Goal: Task Accomplishment & Management: Manage account settings

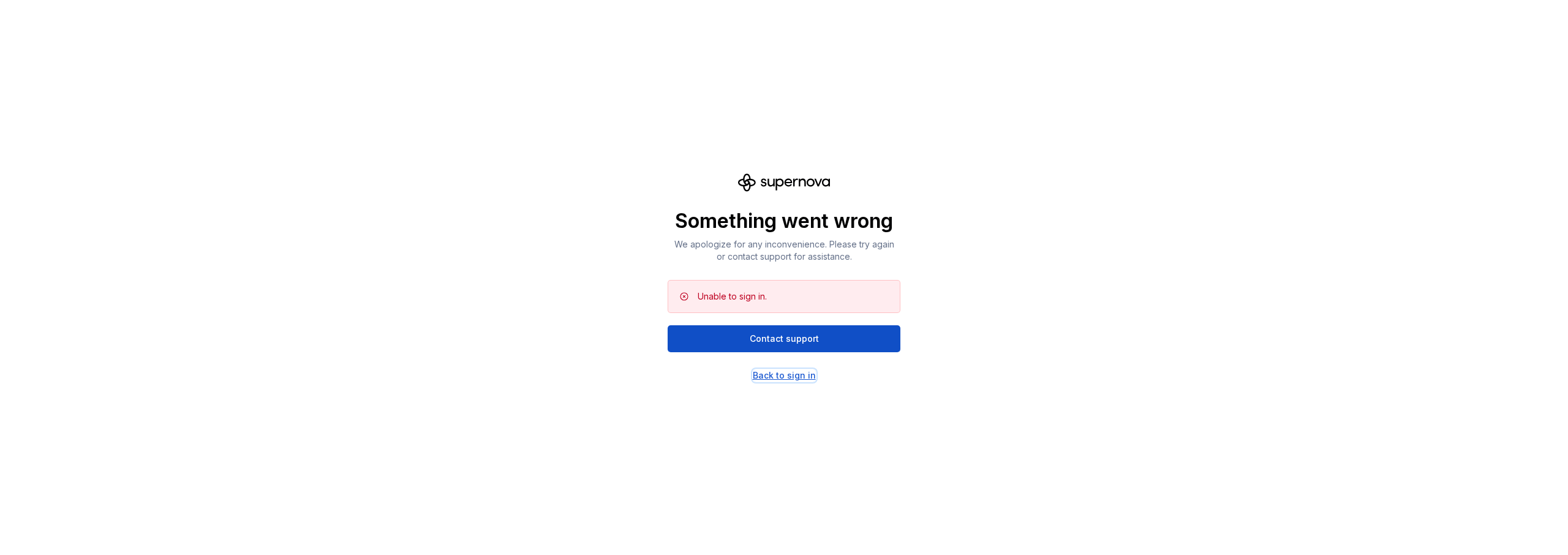
click at [772, 373] on div "Back to sign in" at bounding box center [784, 375] width 63 height 13
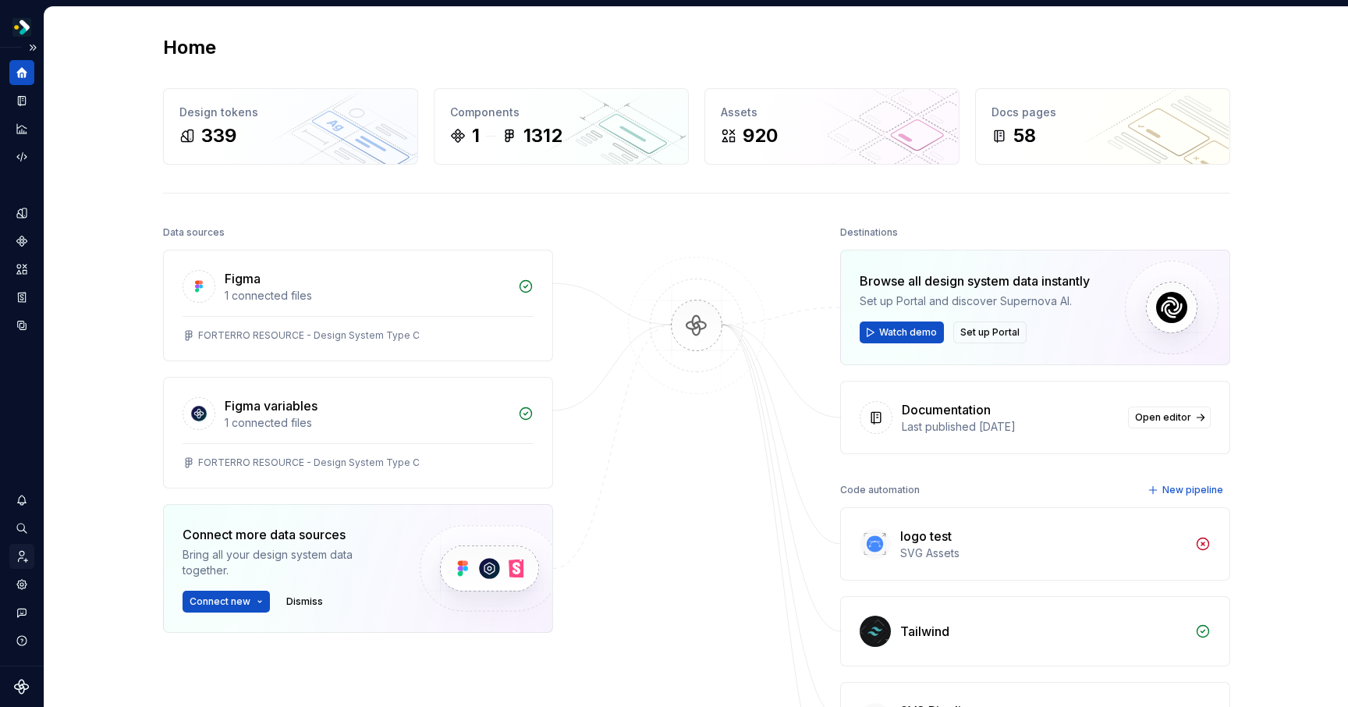
click at [21, 551] on icon "Invite team" at bounding box center [23, 556] width 9 height 11
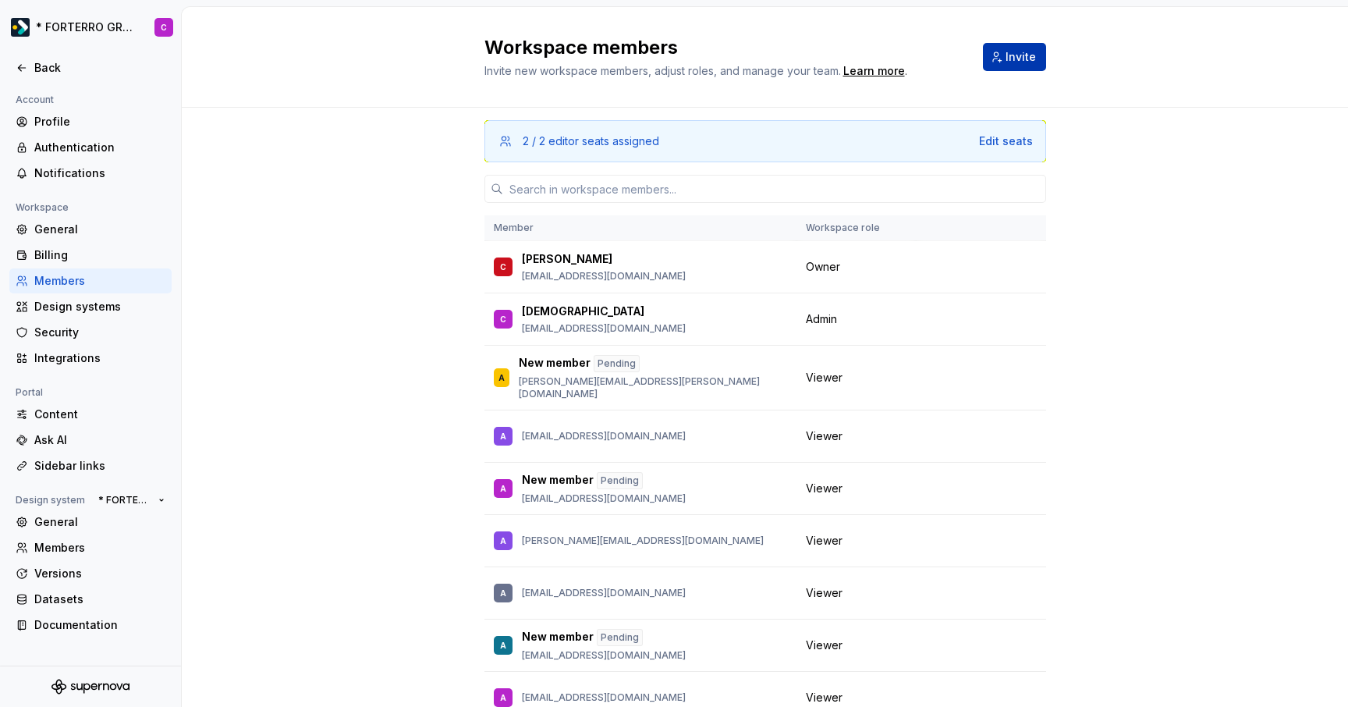
click at [1005, 58] on span "Invite" at bounding box center [1020, 57] width 30 height 16
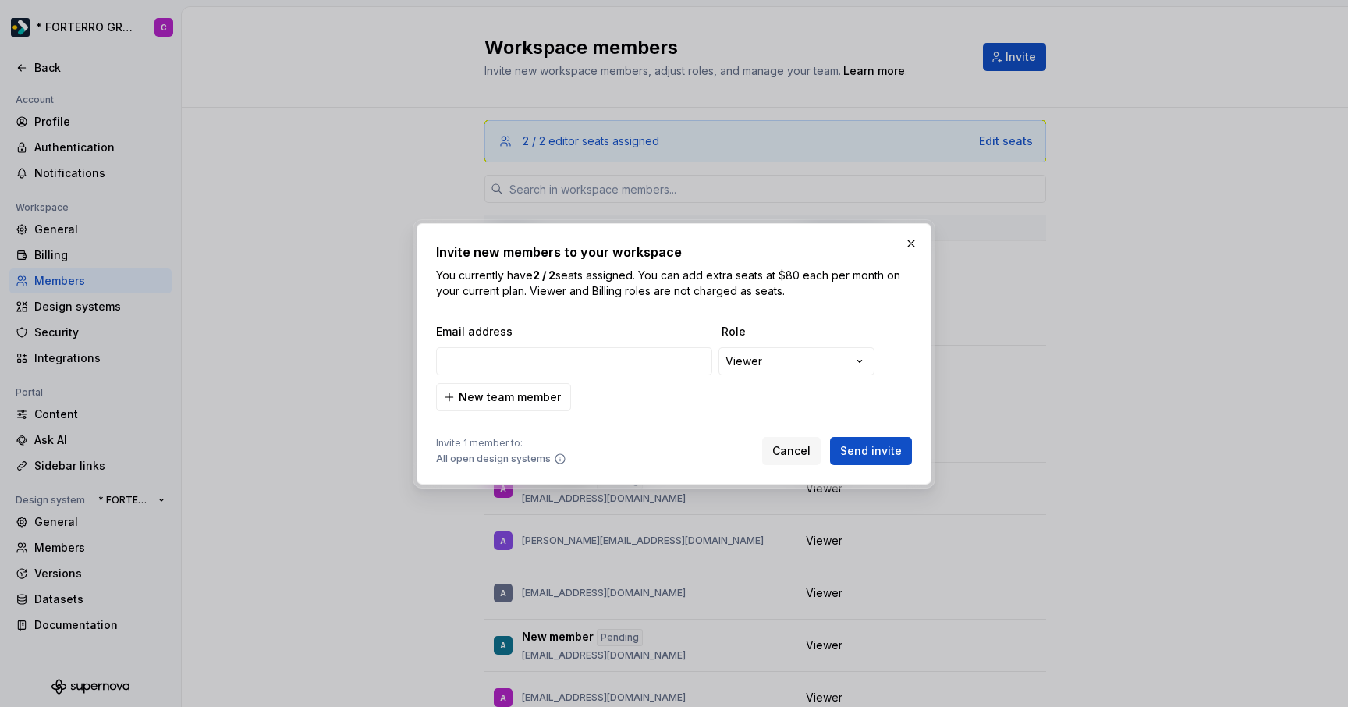
type input "akram.elouali@forterro.com"
click at [533, 395] on span "New team member" at bounding box center [510, 397] width 102 height 16
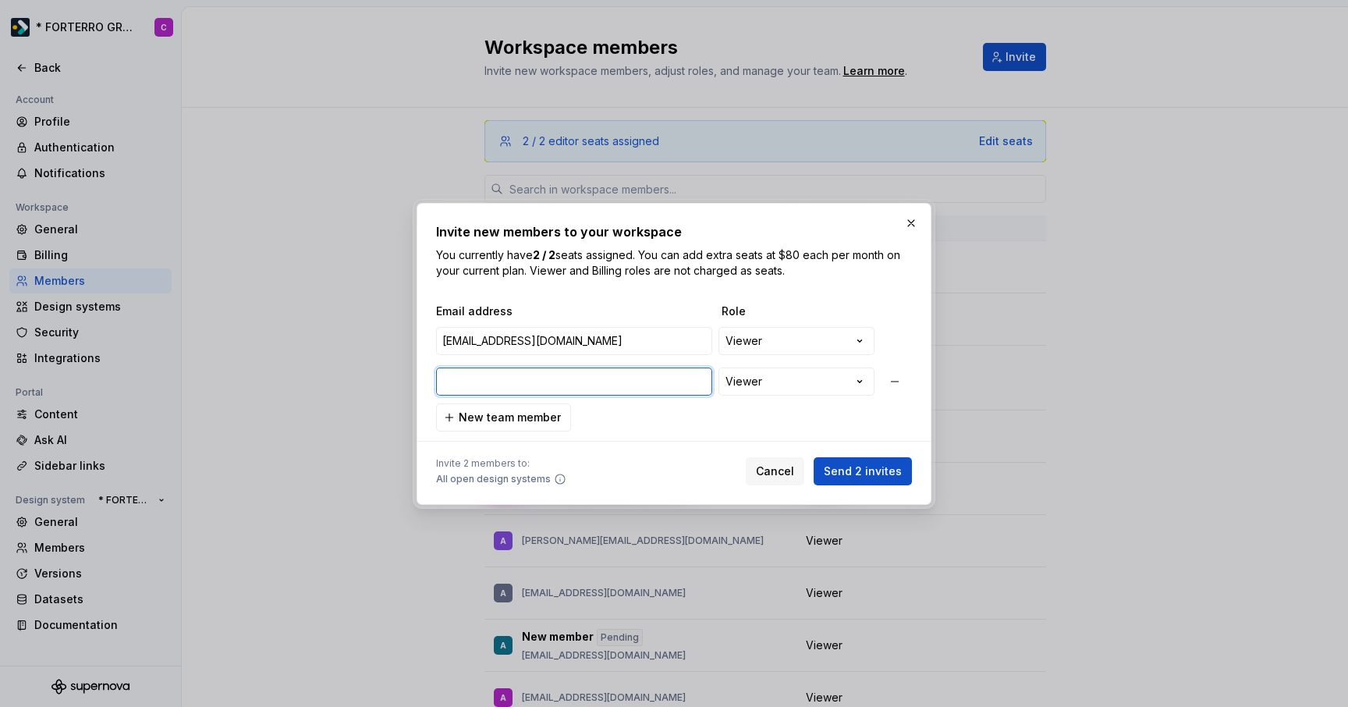
paste input "mohammedamine.lamkhannat@forterro.com"
type input "mohammedamine.lamkhannat@forterro.com"
click at [868, 473] on span "Send 2 invites" at bounding box center [863, 471] width 78 height 16
